Goal: Use online tool/utility: Utilize a website feature to perform a specific function

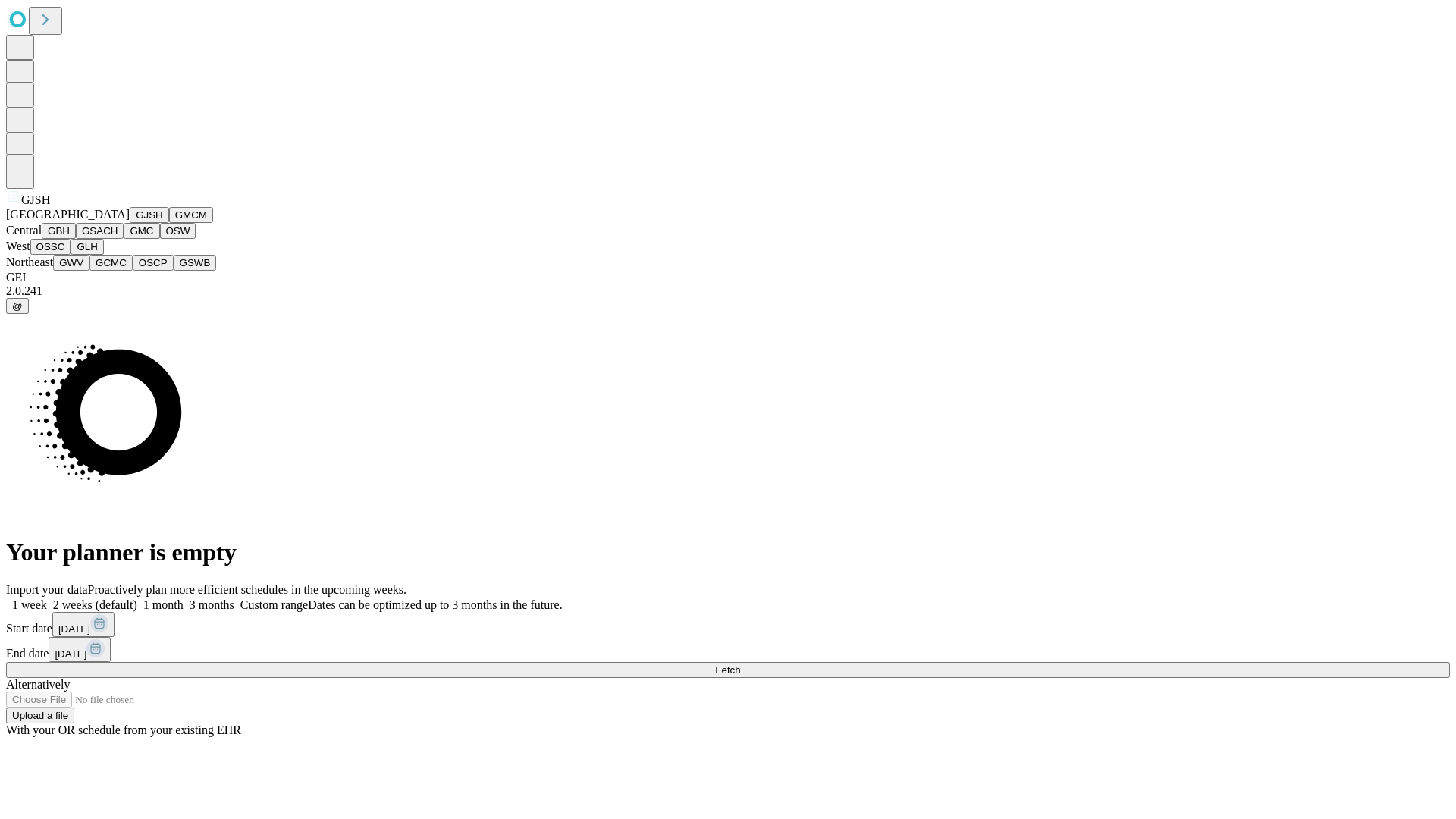
click at [130, 223] on button "GJSH" at bounding box center [150, 215] width 40 height 16
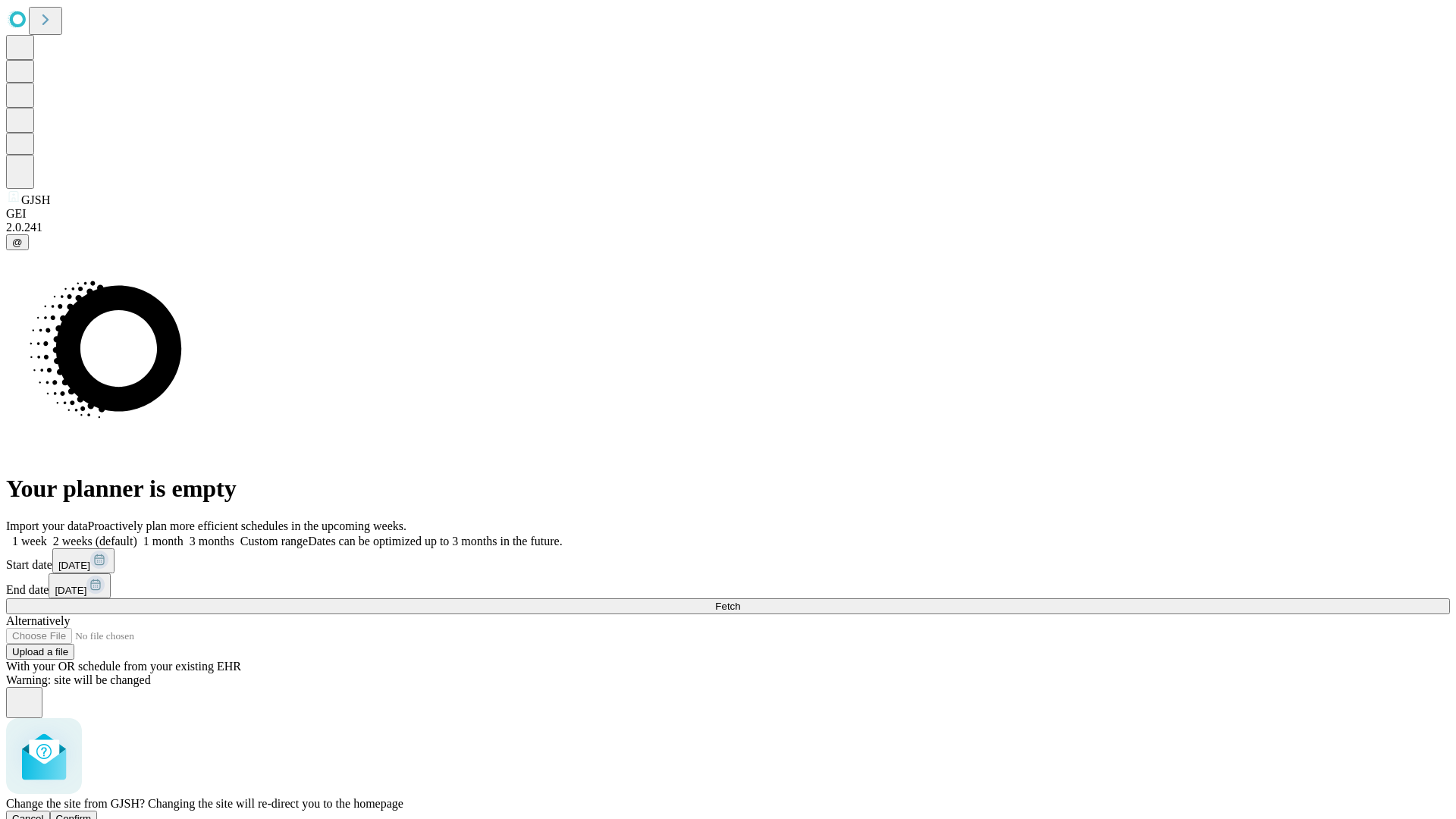
click at [91, 813] on span "Confirm" at bounding box center [74, 818] width 36 height 11
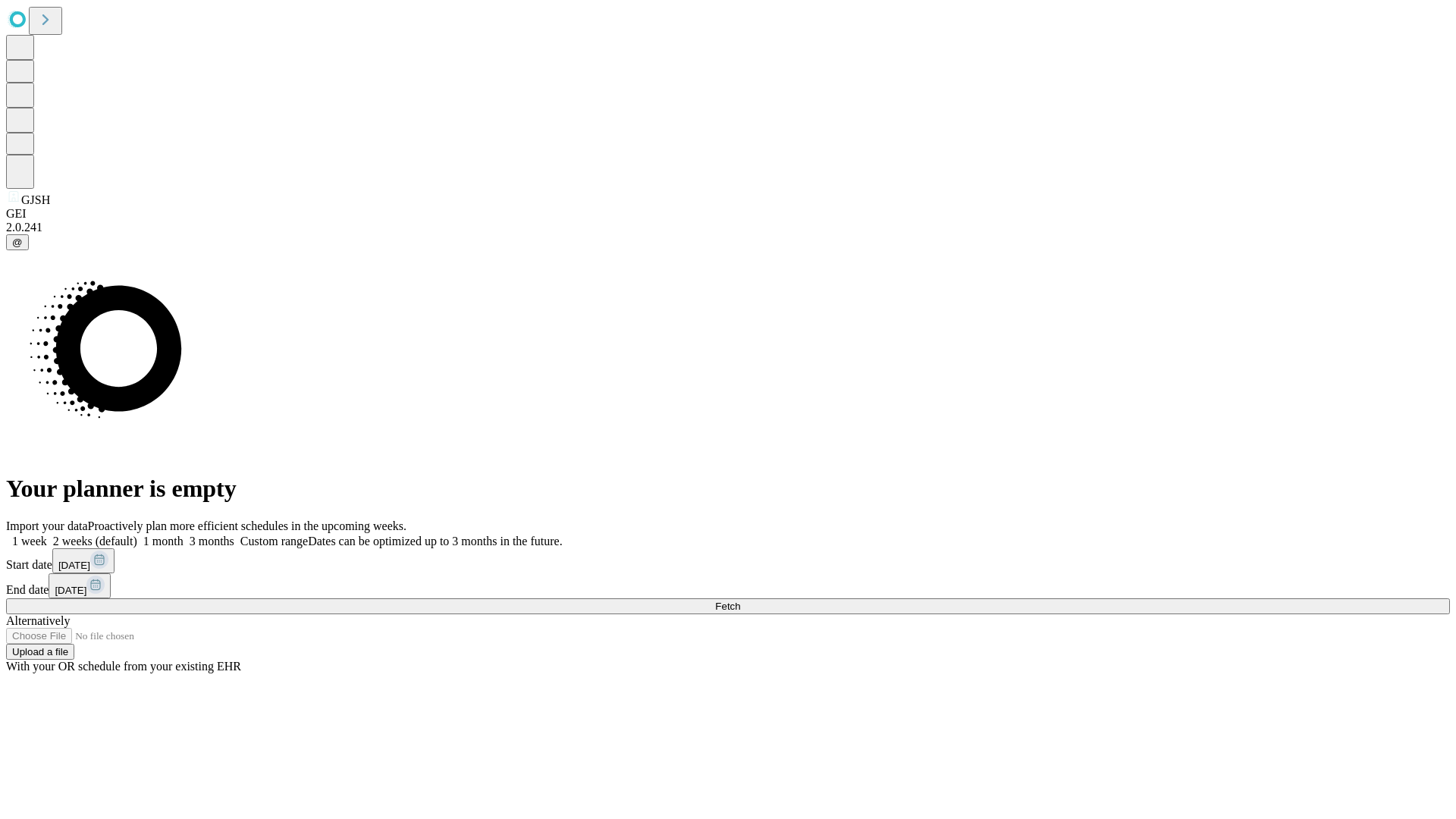
click at [137, 535] on label "2 weeks (default)" at bounding box center [91, 541] width 90 height 13
click at [740, 601] on span "Fetch" at bounding box center [727, 606] width 25 height 11
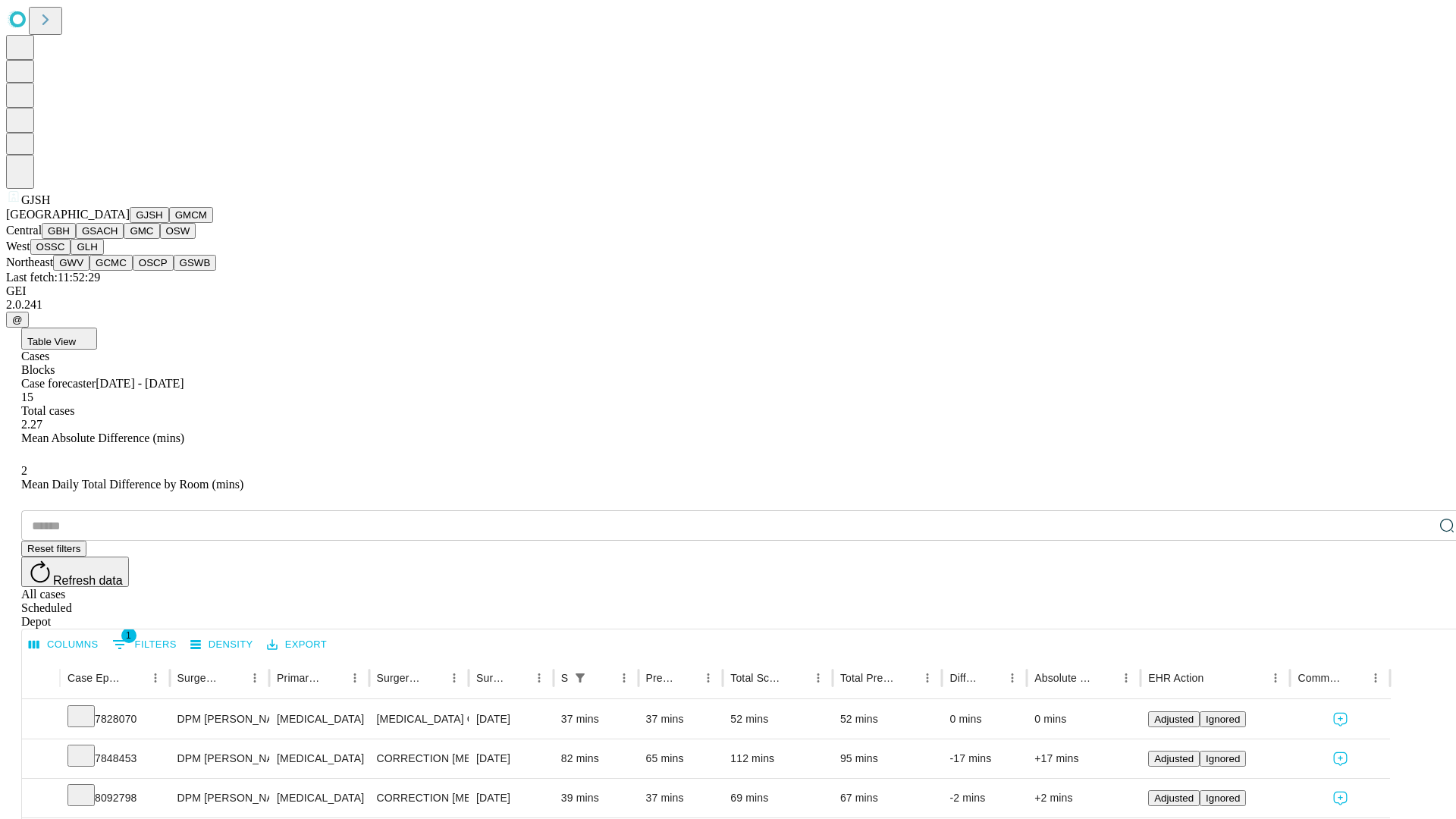
click at [169, 223] on button "GMCM" at bounding box center [191, 215] width 44 height 16
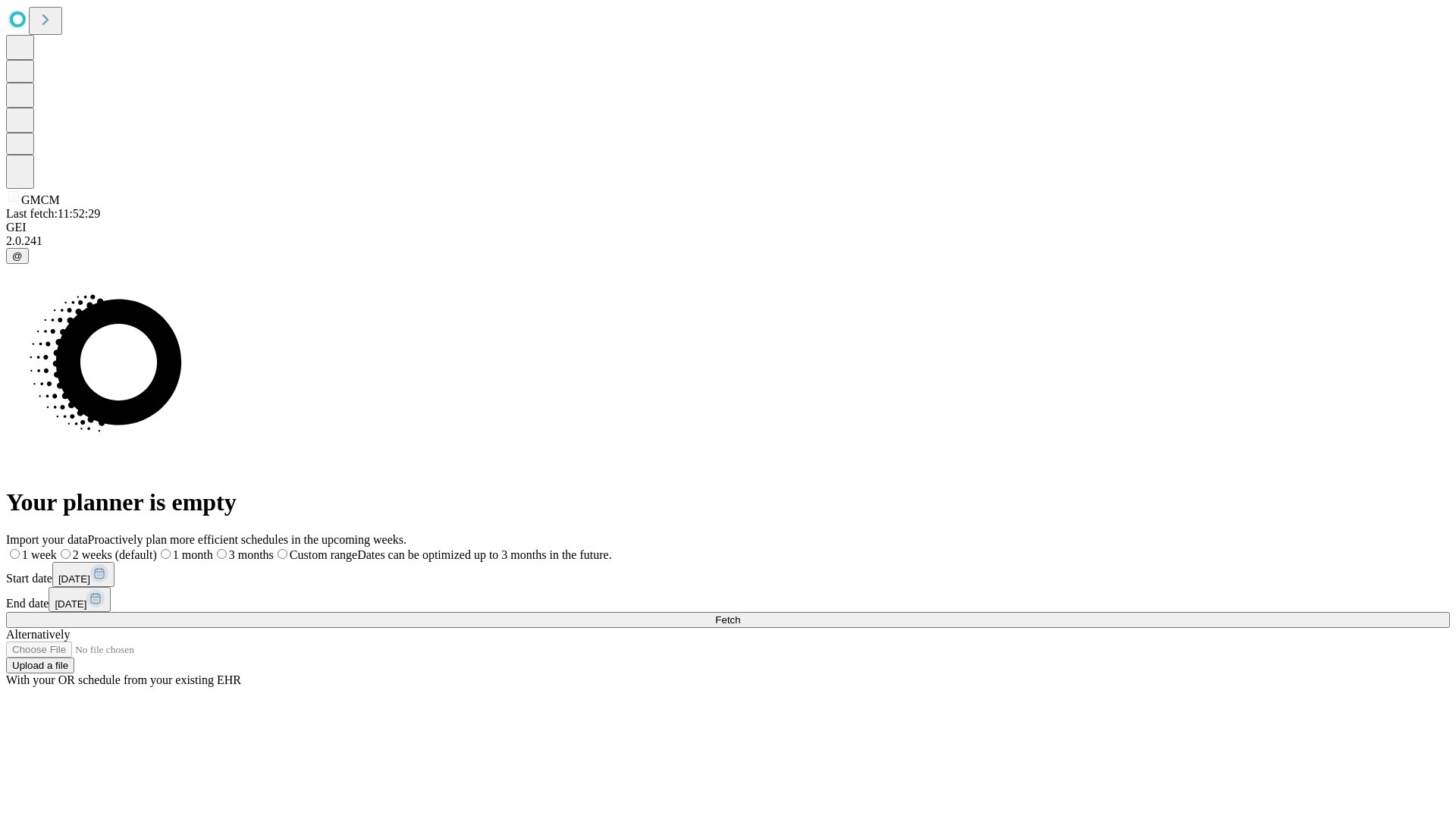
click at [740, 614] on span "Fetch" at bounding box center [727, 619] width 25 height 11
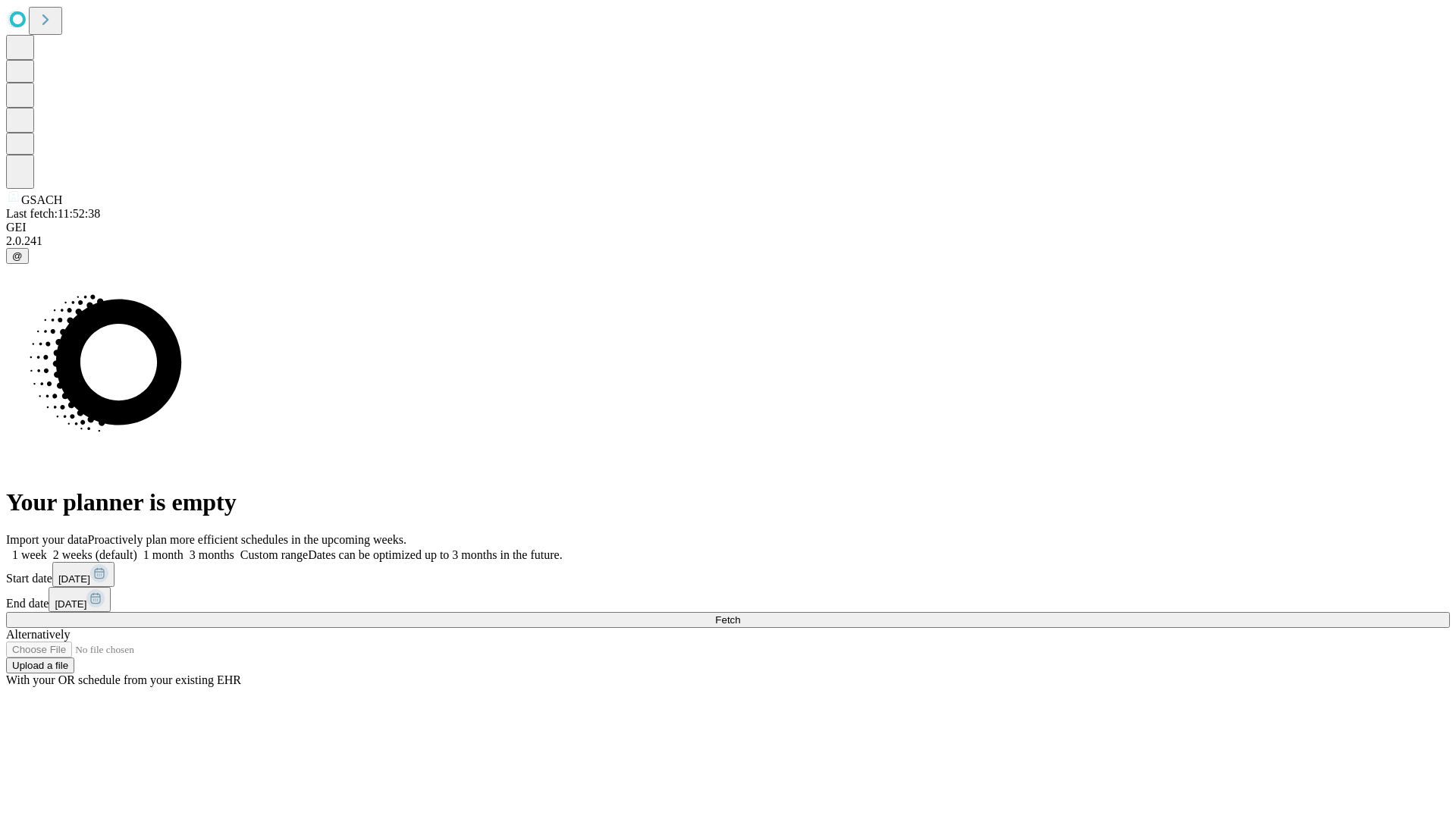
click at [137, 548] on label "2 weeks (default)" at bounding box center [91, 554] width 90 height 13
click at [740, 614] on span "Fetch" at bounding box center [727, 619] width 25 height 11
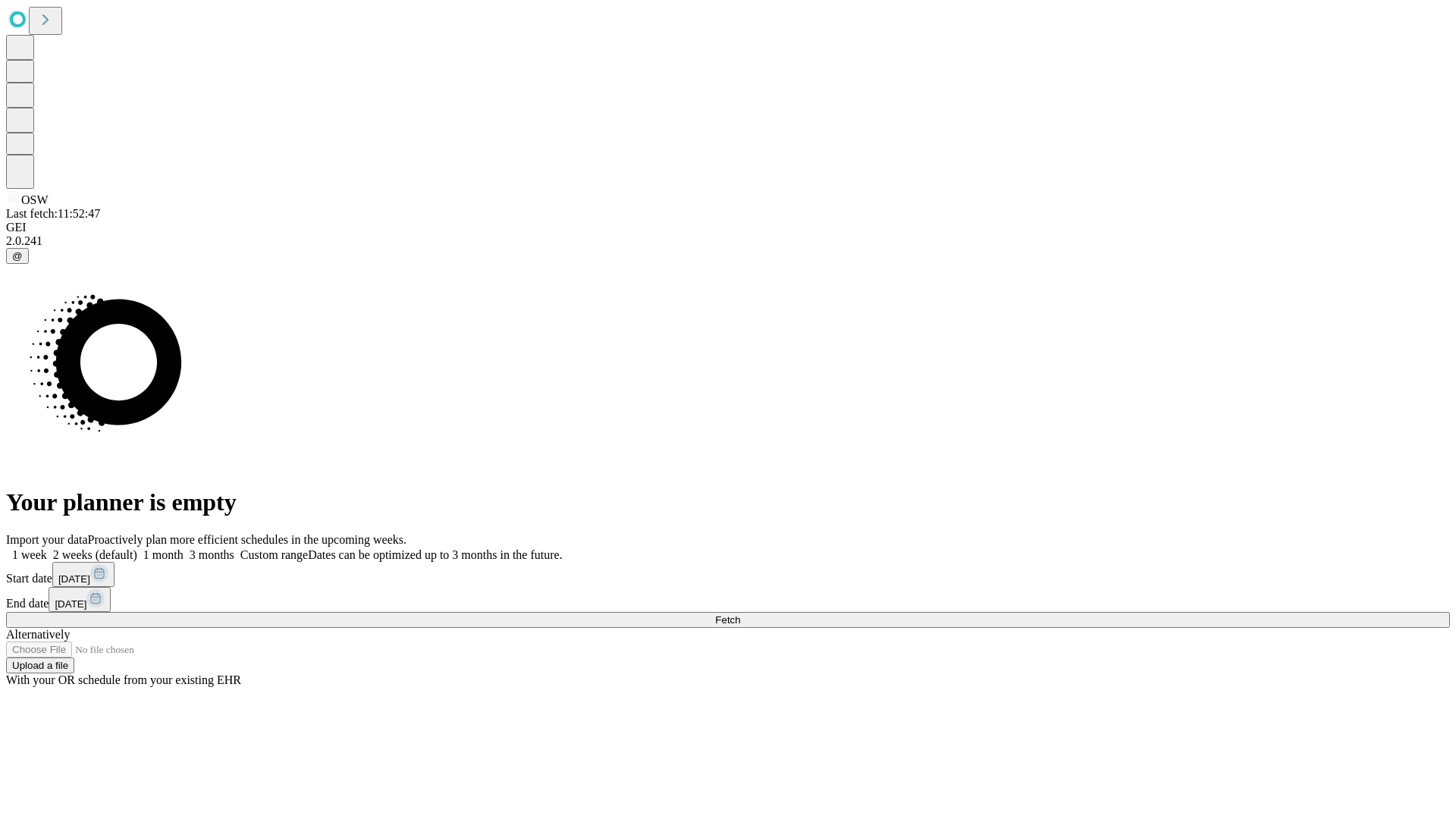
click at [137, 548] on label "2 weeks (default)" at bounding box center [91, 554] width 90 height 13
click at [740, 614] on span "Fetch" at bounding box center [727, 619] width 25 height 11
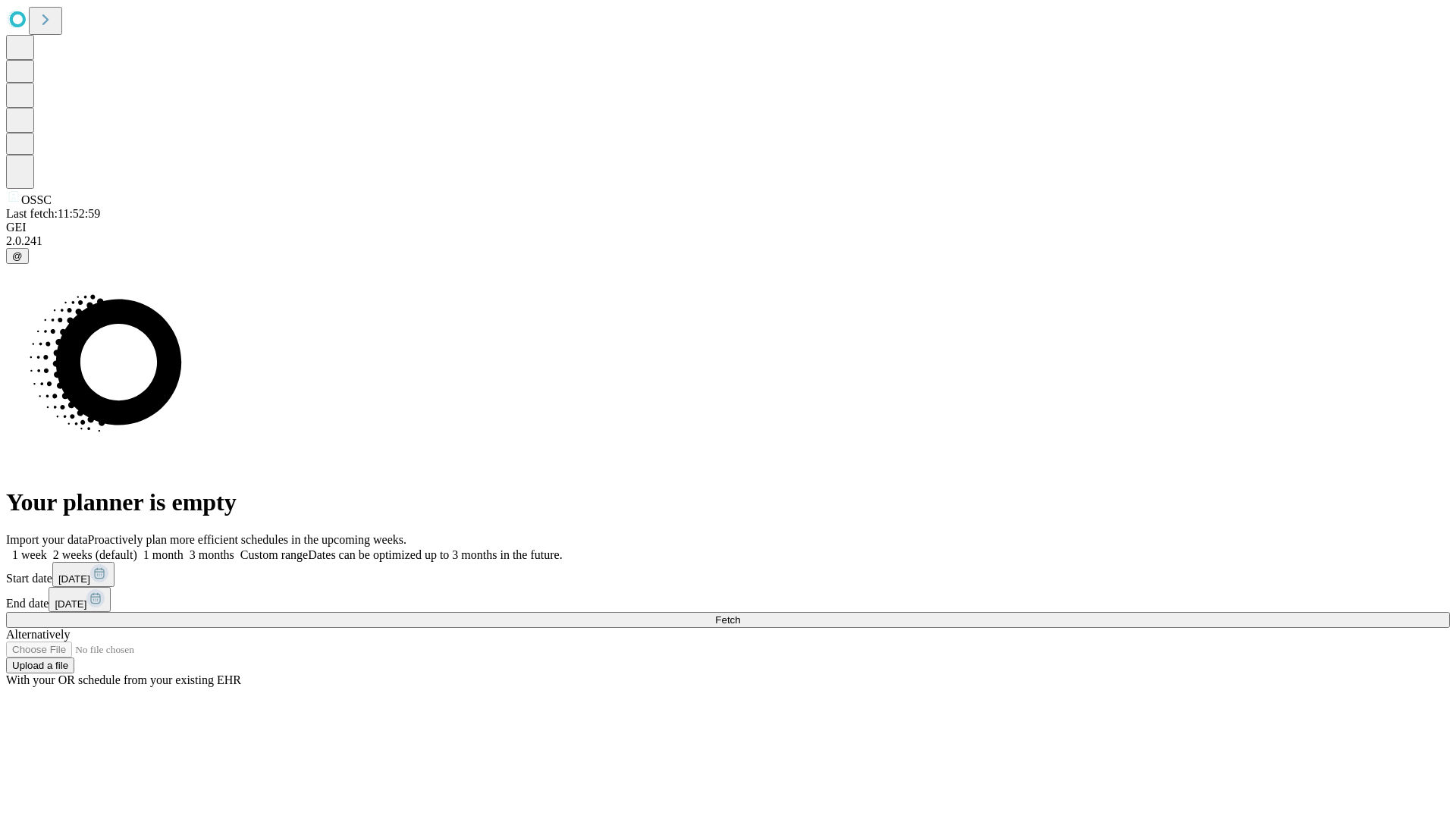
click at [137, 548] on label "2 weeks (default)" at bounding box center [91, 554] width 90 height 13
click at [740, 614] on span "Fetch" at bounding box center [727, 619] width 25 height 11
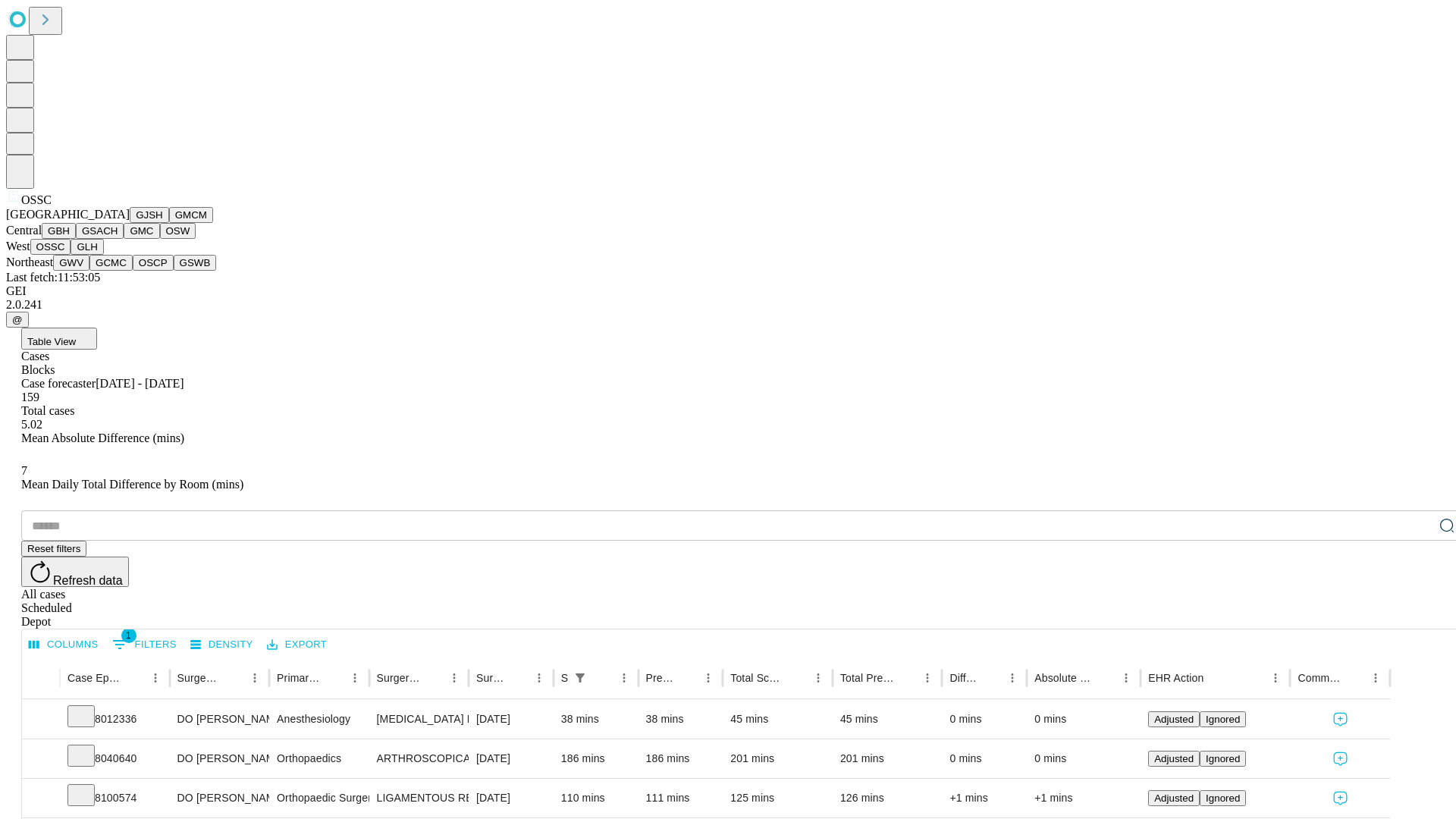
click at [103, 255] on button "GLH" at bounding box center [86, 247] width 33 height 16
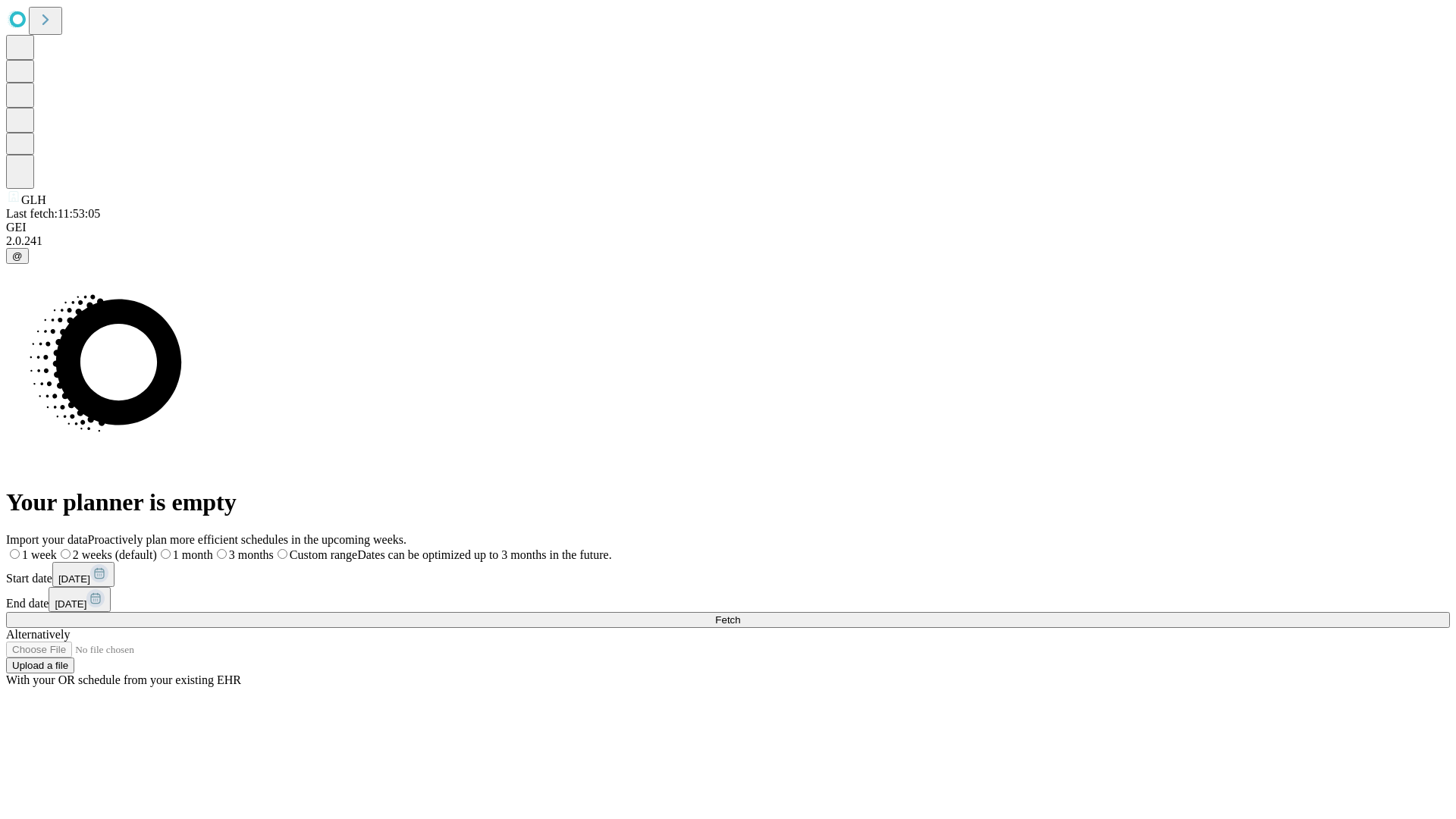
click at [157, 548] on label "2 weeks (default)" at bounding box center [106, 554] width 100 height 13
click at [740, 614] on span "Fetch" at bounding box center [727, 619] width 25 height 11
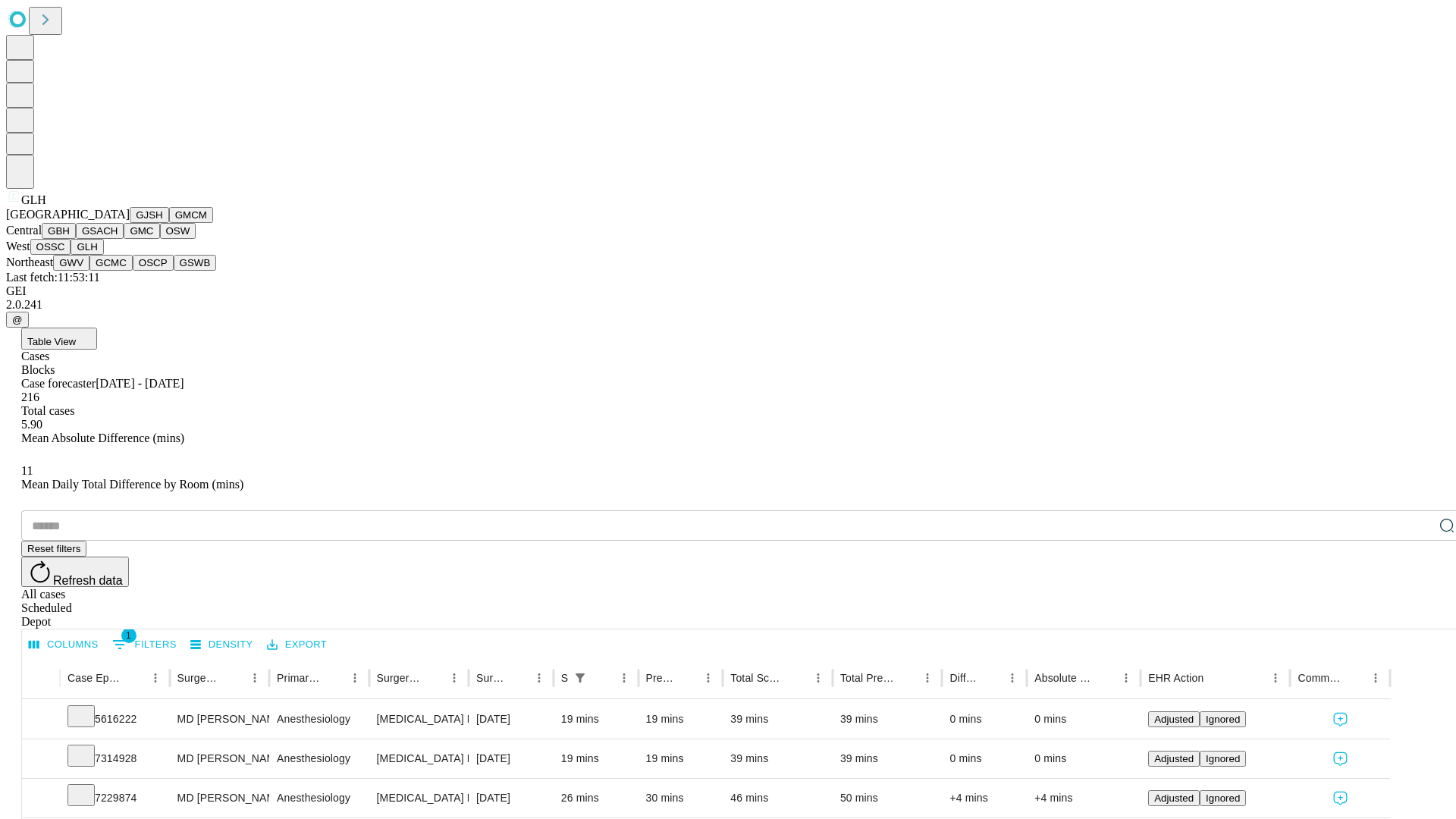
click at [89, 271] on button "GWV" at bounding box center [70, 263] width 37 height 16
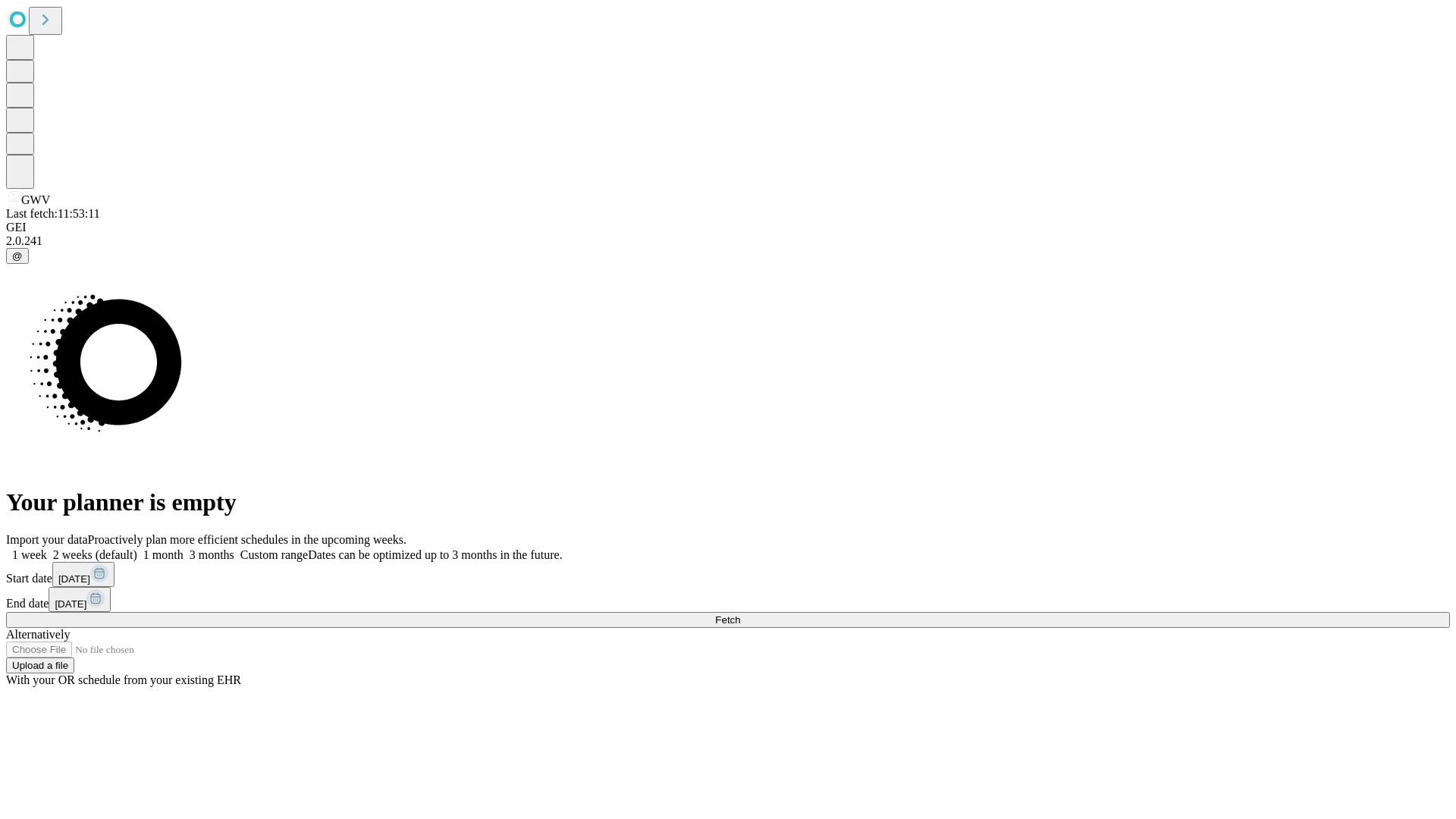
click at [137, 548] on label "2 weeks (default)" at bounding box center [91, 554] width 90 height 13
click at [740, 614] on span "Fetch" at bounding box center [727, 619] width 25 height 11
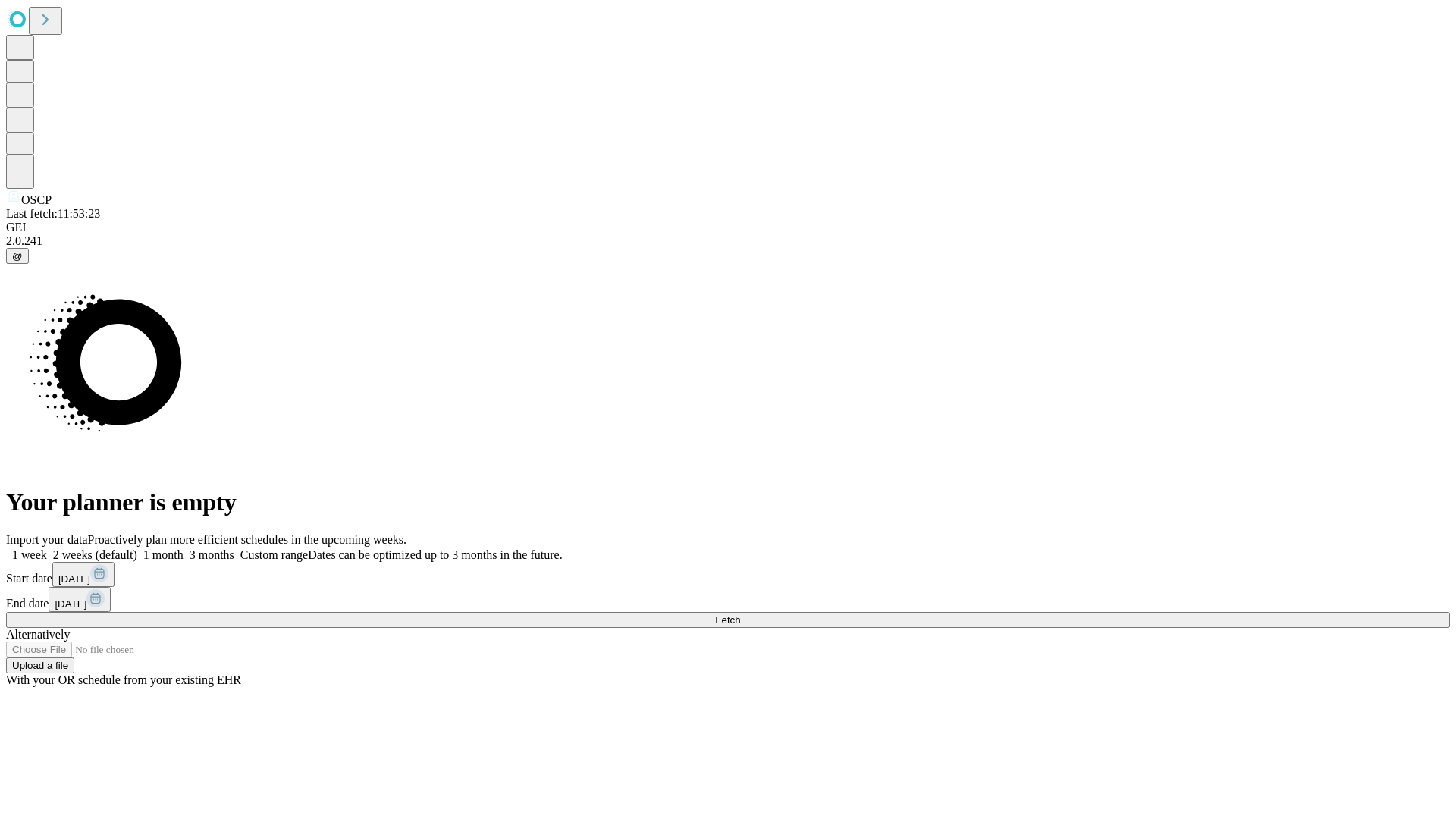
click at [137, 548] on label "2 weeks (default)" at bounding box center [91, 554] width 90 height 13
click at [740, 614] on span "Fetch" at bounding box center [727, 619] width 25 height 11
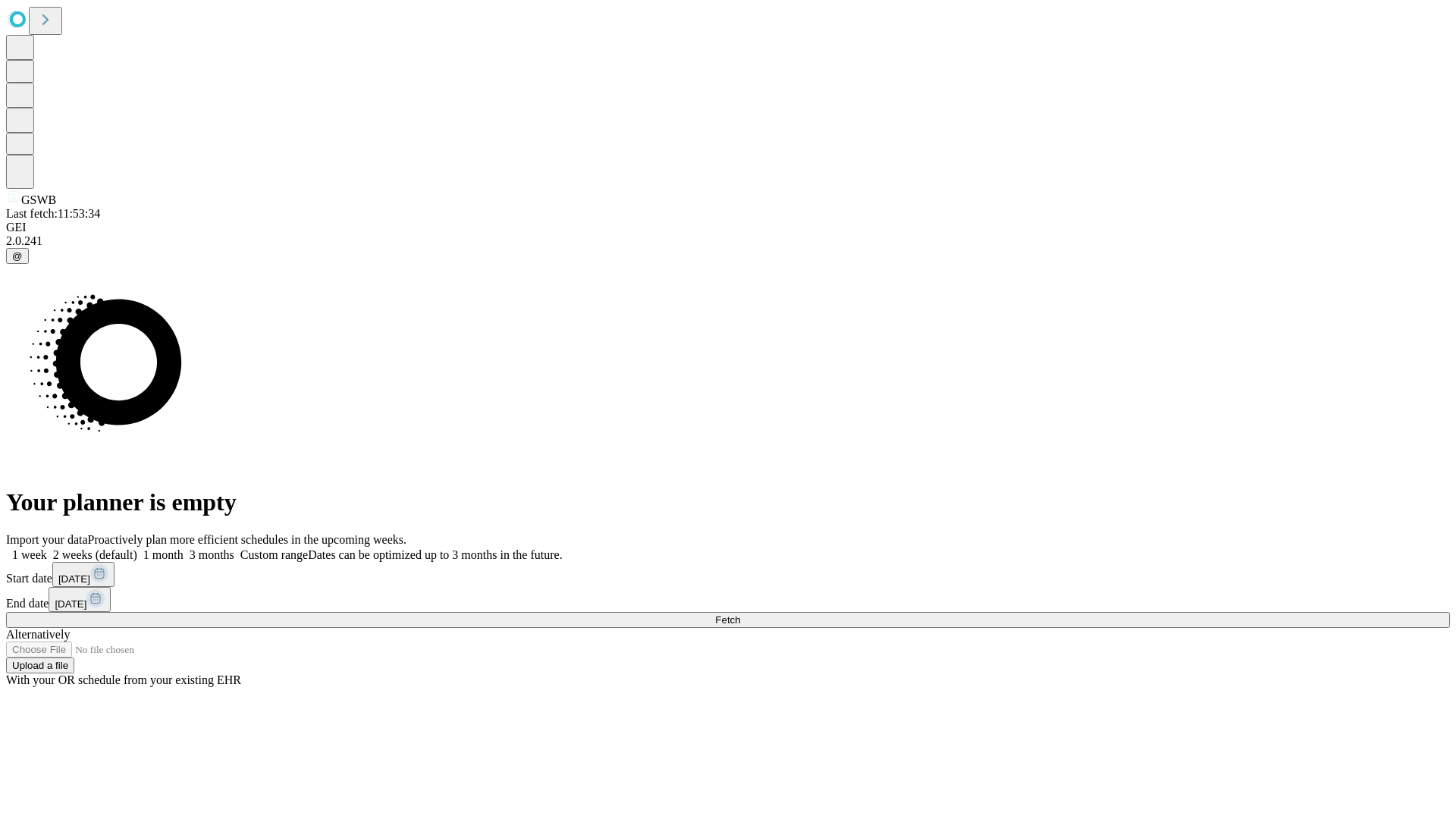
click at [137, 548] on label "2 weeks (default)" at bounding box center [91, 554] width 90 height 13
click at [740, 614] on span "Fetch" at bounding box center [727, 619] width 25 height 11
